Goal: Check status: Check status

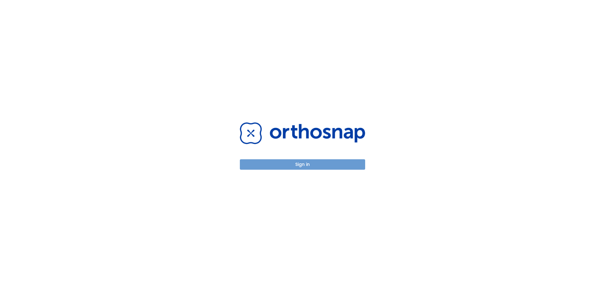
click at [344, 163] on button "Sign in" at bounding box center [302, 164] width 125 height 10
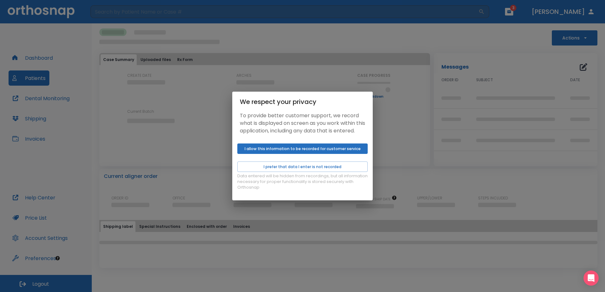
click at [223, 162] on div "We respect your privacy To provide better customer support, we record what is d…" at bounding box center [302, 146] width 605 height 292
click at [339, 154] on button "I allow this information to be recorded for customer service" at bounding box center [302, 149] width 130 height 10
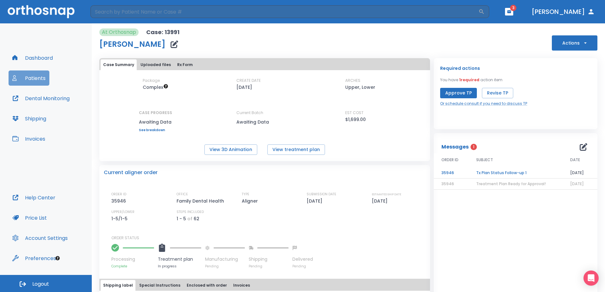
click at [29, 76] on button "Patients" at bounding box center [29, 78] width 41 height 15
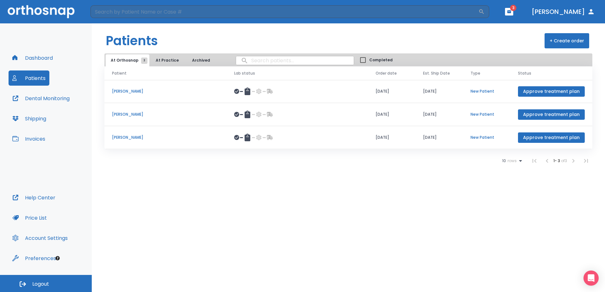
click at [117, 137] on p "[PERSON_NAME]" at bounding box center [165, 138] width 107 height 6
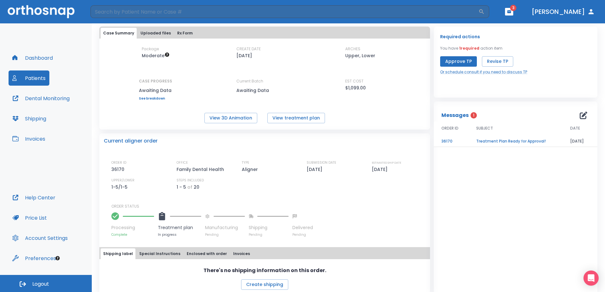
scroll to position [40, 0]
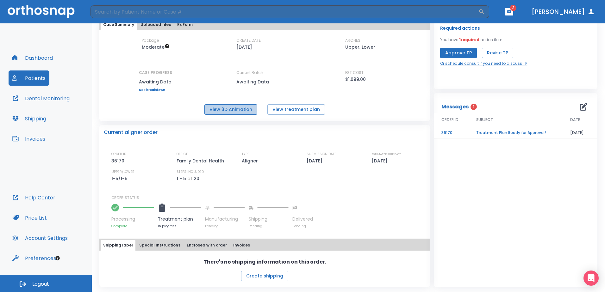
click at [232, 110] on button "View 3D Animation" at bounding box center [230, 109] width 53 height 10
